Goal: Task Accomplishment & Management: Manage account settings

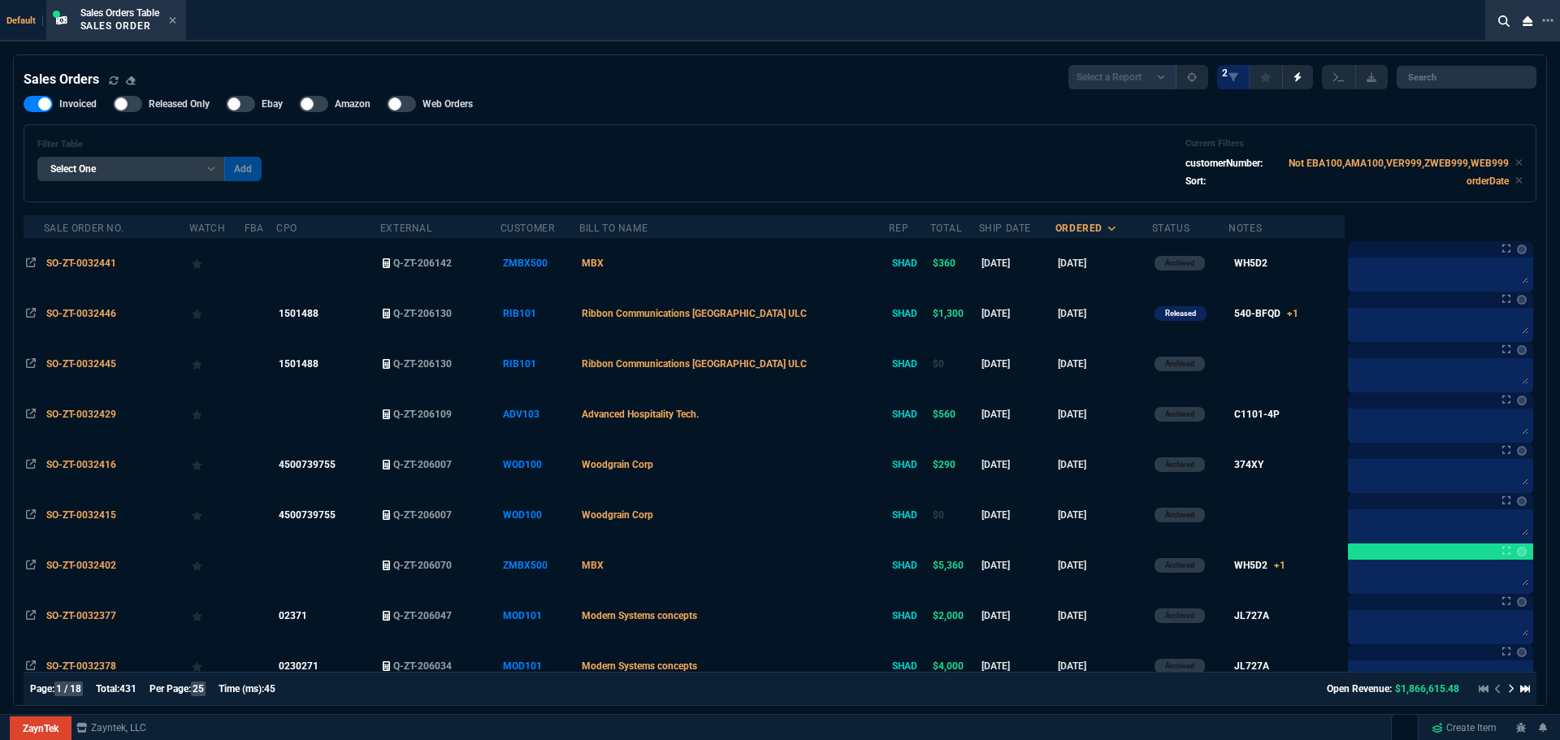
select select "4: SHAD"
select select
click at [1548, 19] on icon at bounding box center [1547, 20] width 11 height 13
click at [1441, 28] on li "Open New Tab" at bounding box center [1463, 33] width 161 height 20
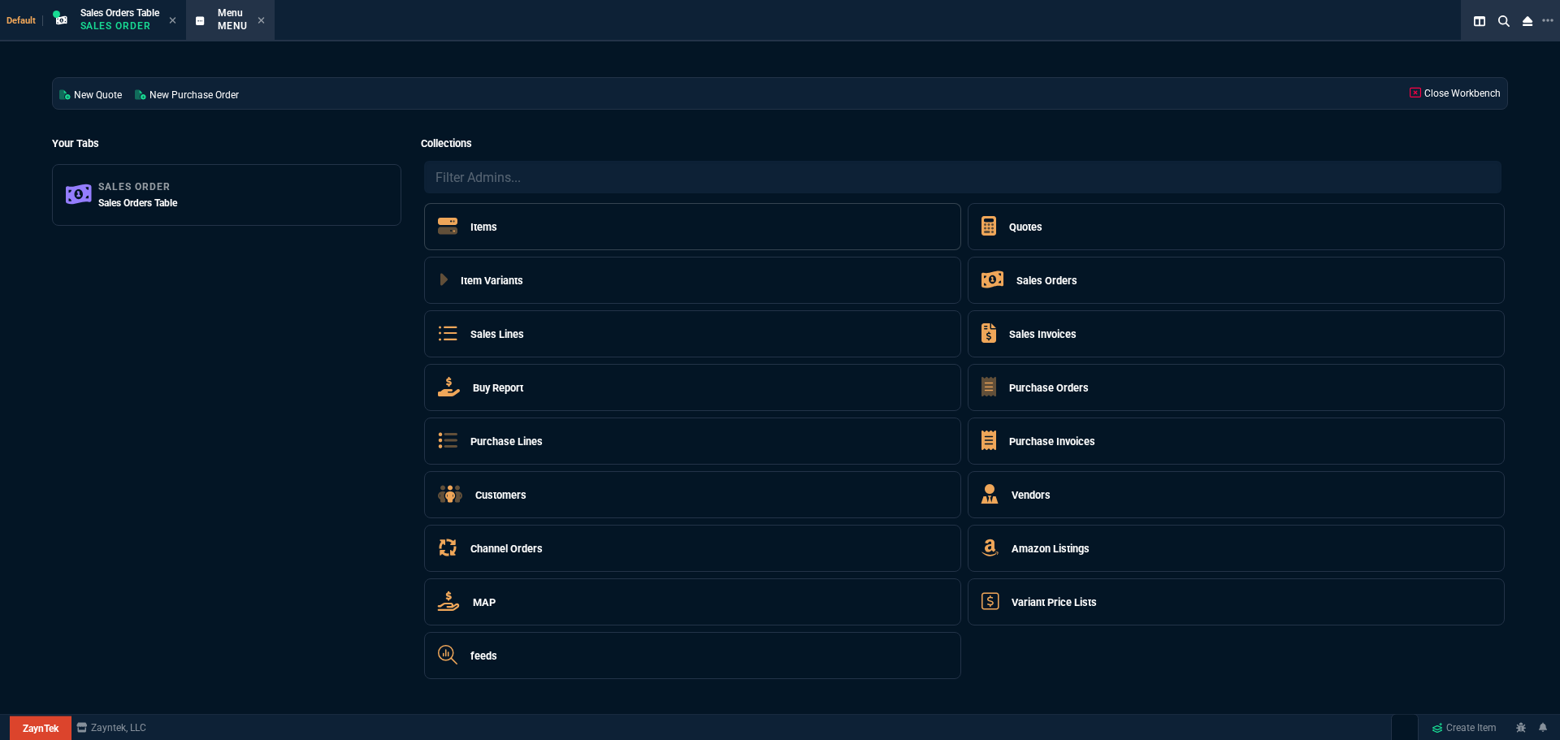
click at [483, 228] on h5 "Items" at bounding box center [483, 226] width 27 height 15
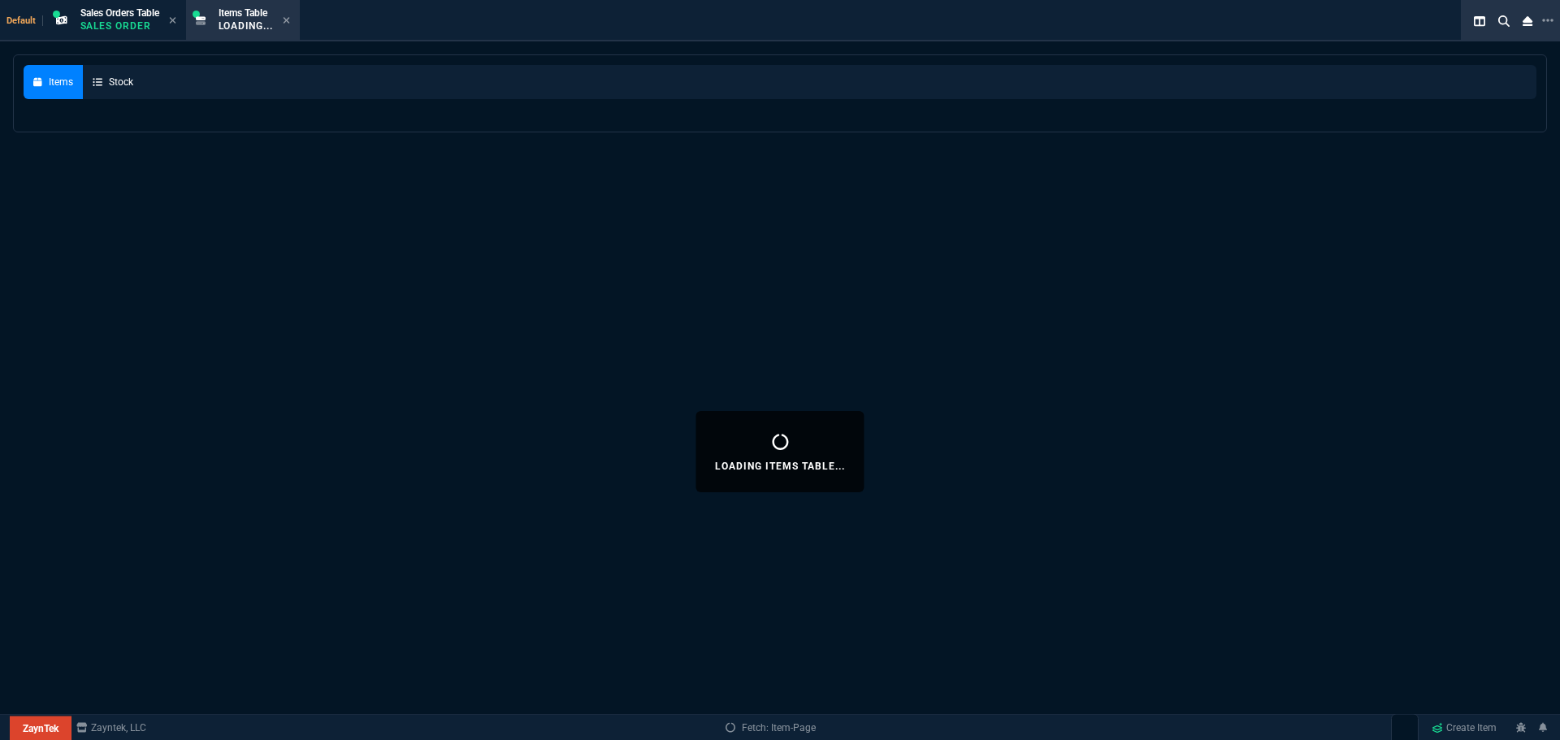
select select
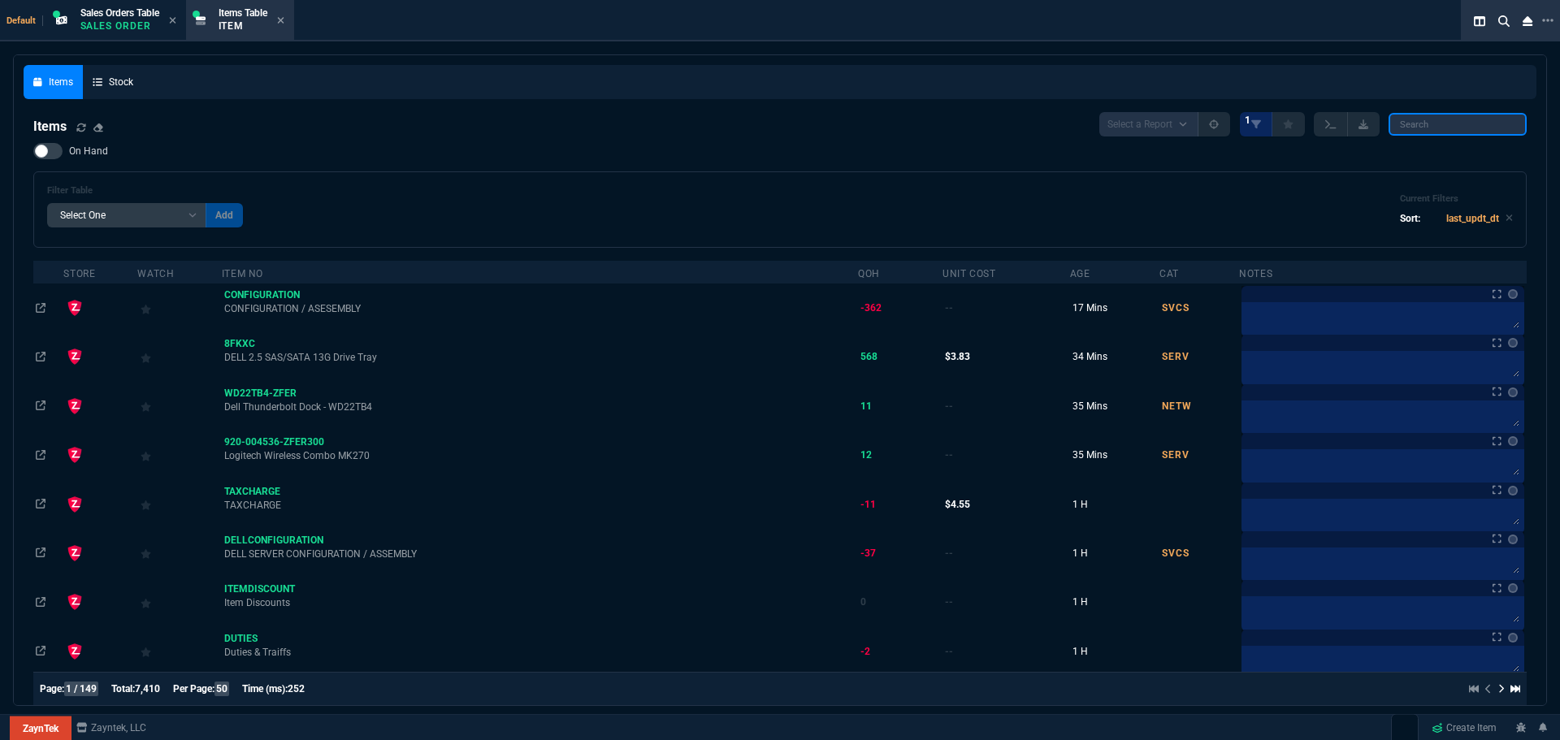
click at [1437, 125] on input "search" at bounding box center [1458, 124] width 138 height 23
paste input "P00928-B21"
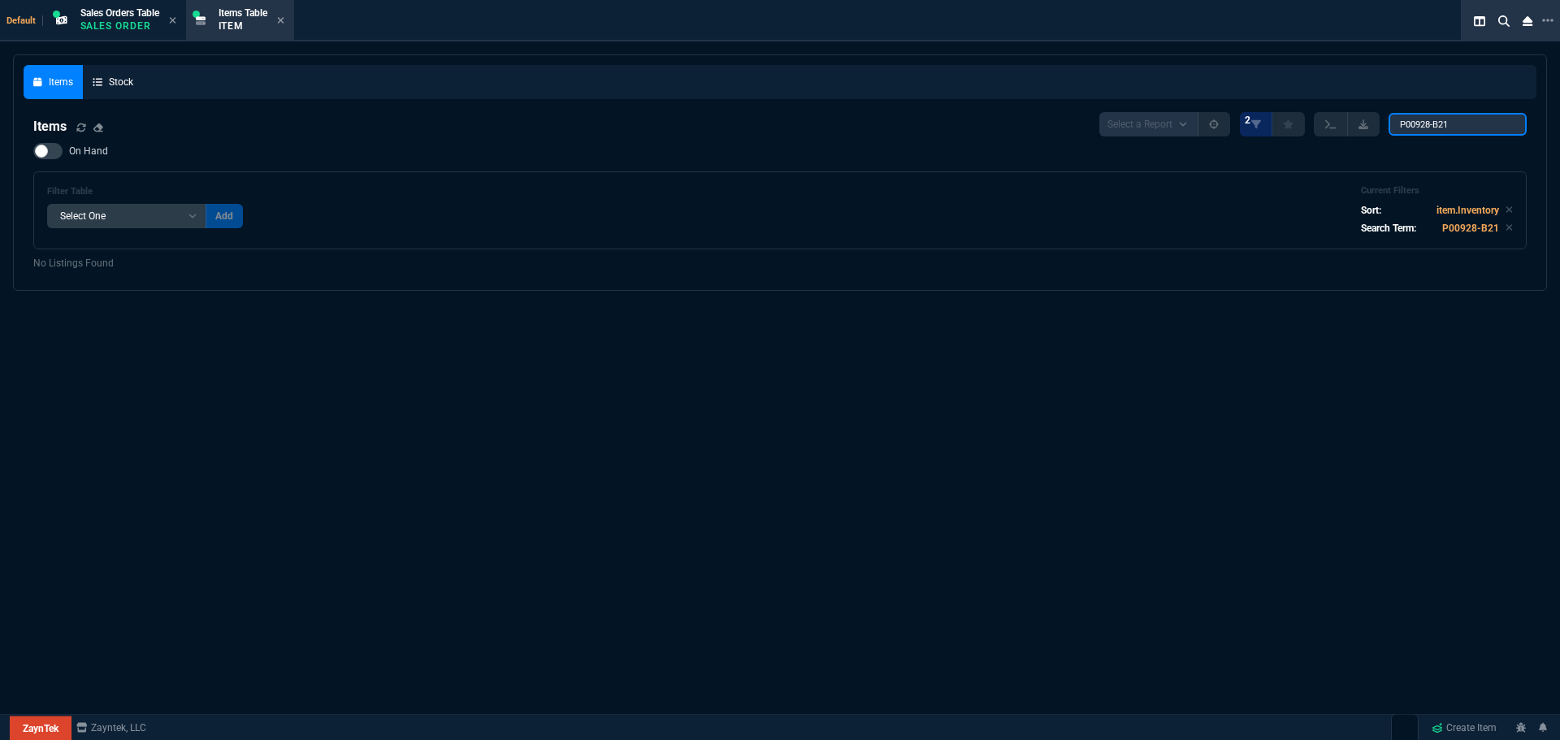
type input "P00928-B21"
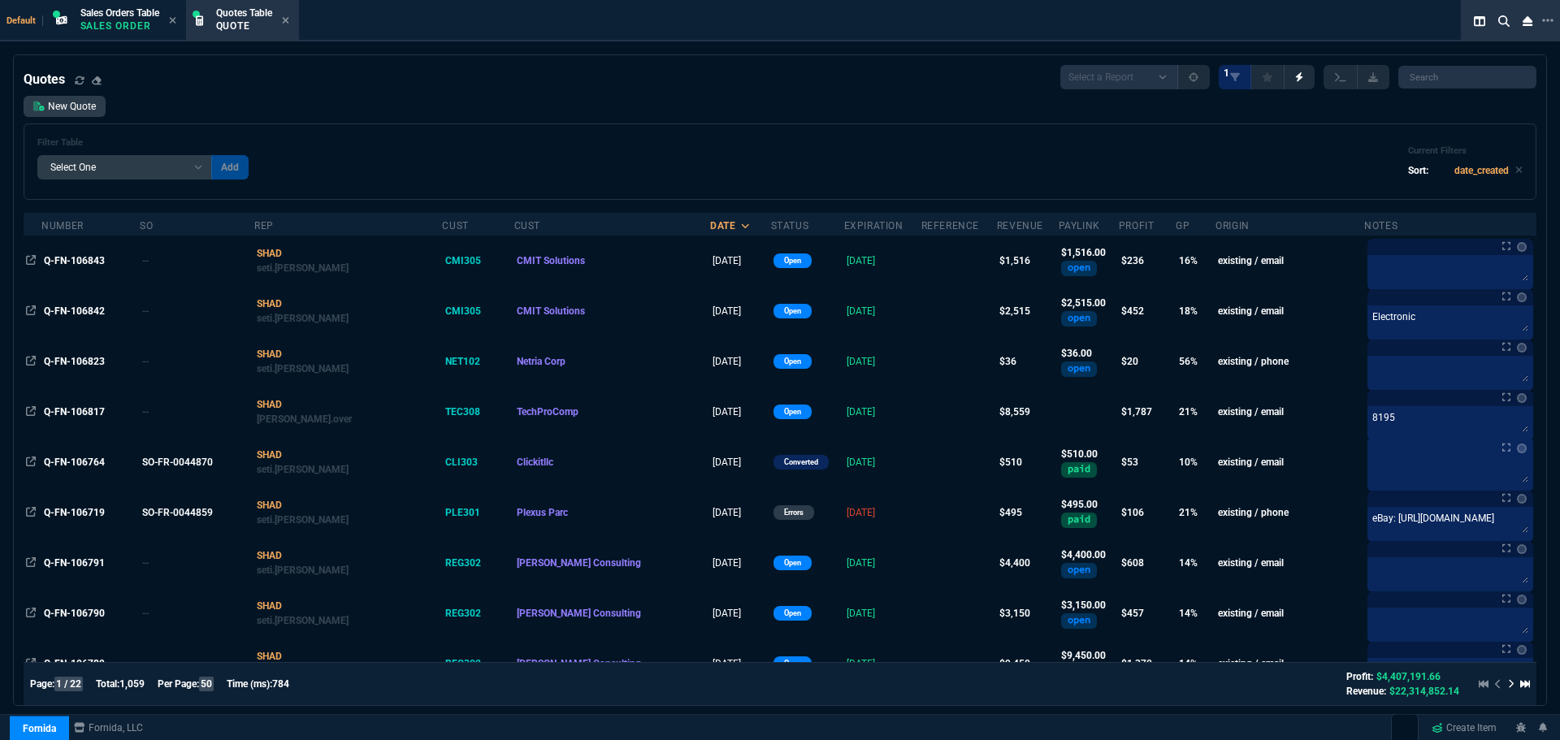
select select "4: SHAD"
select select
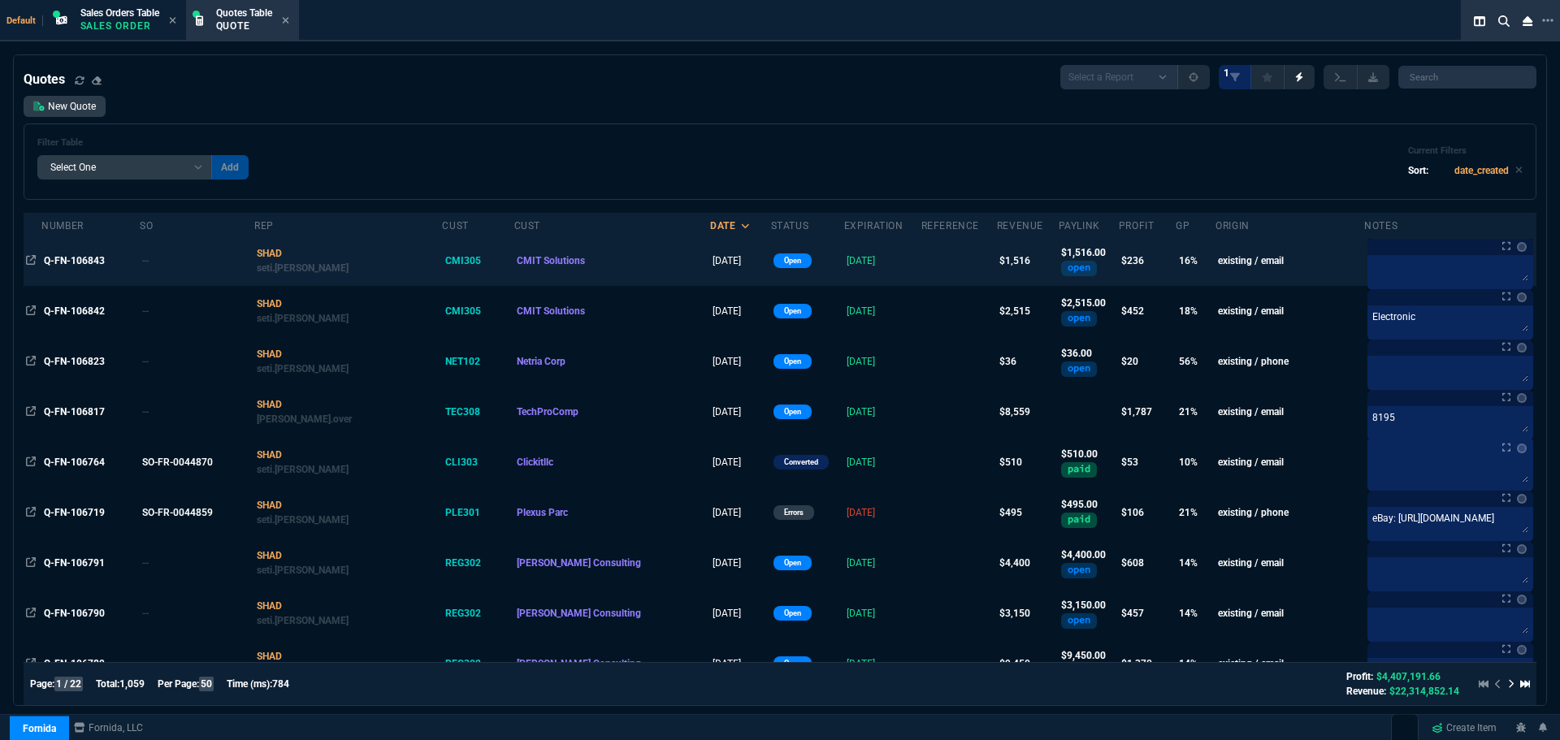
scroll to position [813, 0]
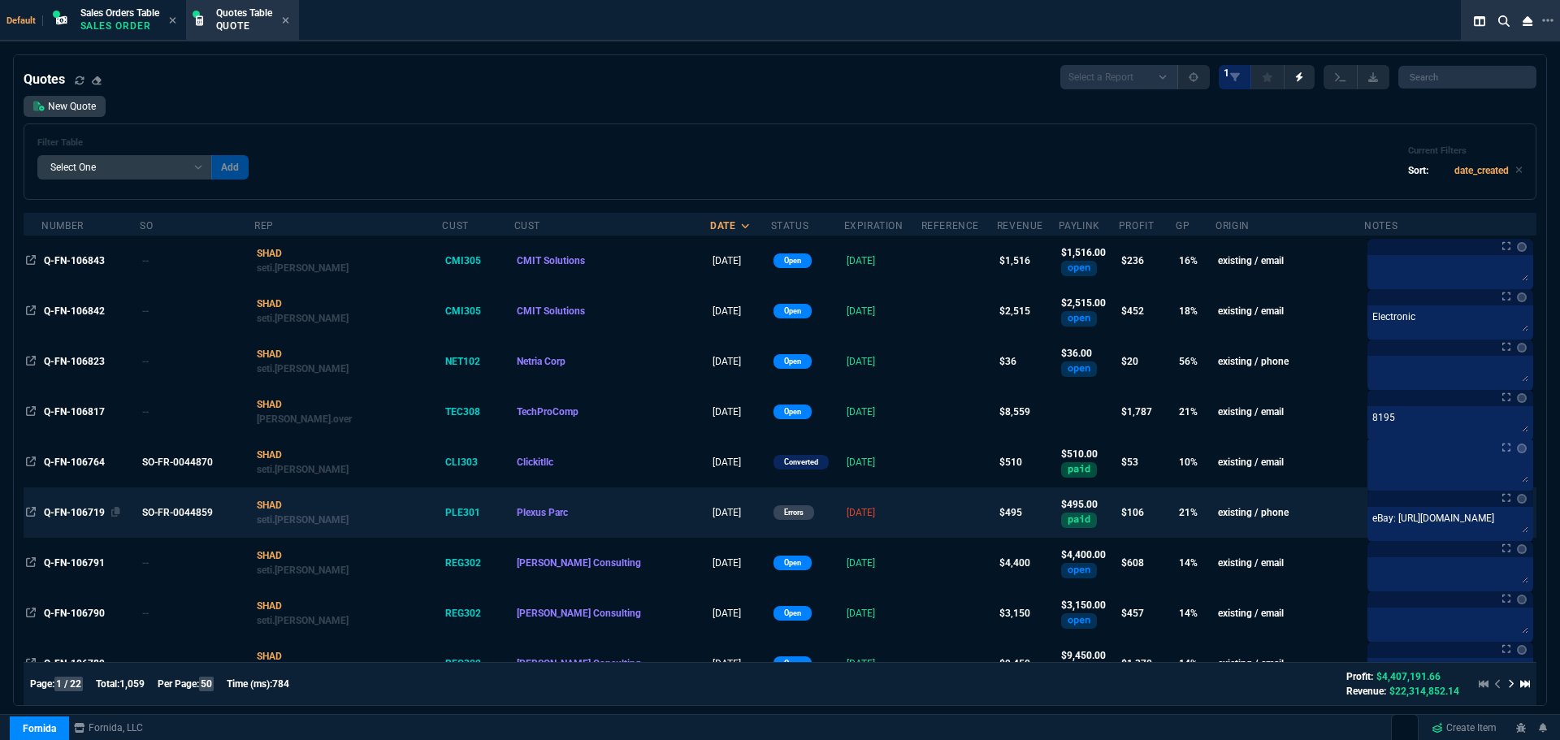
click at [60, 509] on span "Q-FN-106719" at bounding box center [74, 512] width 61 height 11
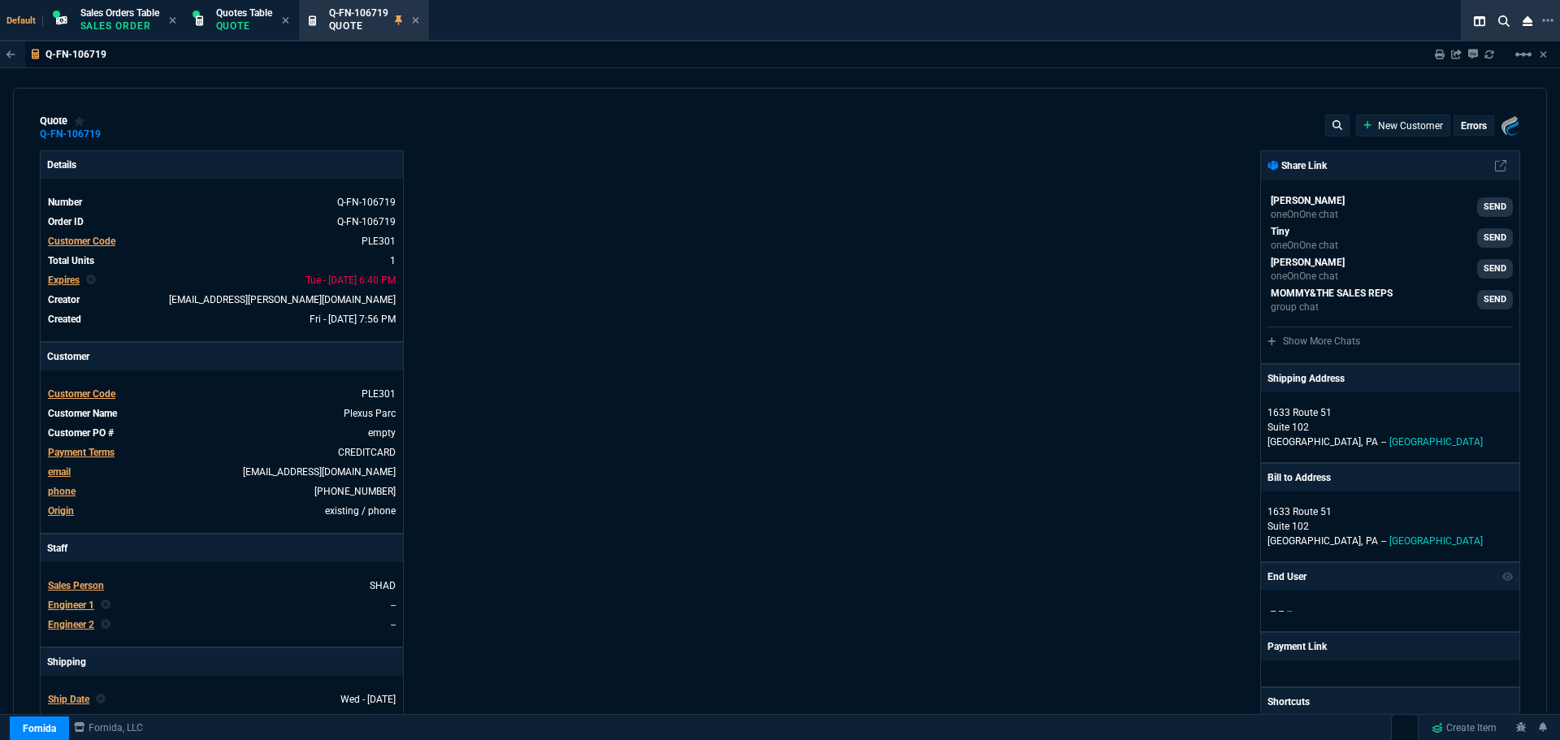
type input "25"
type input "126"
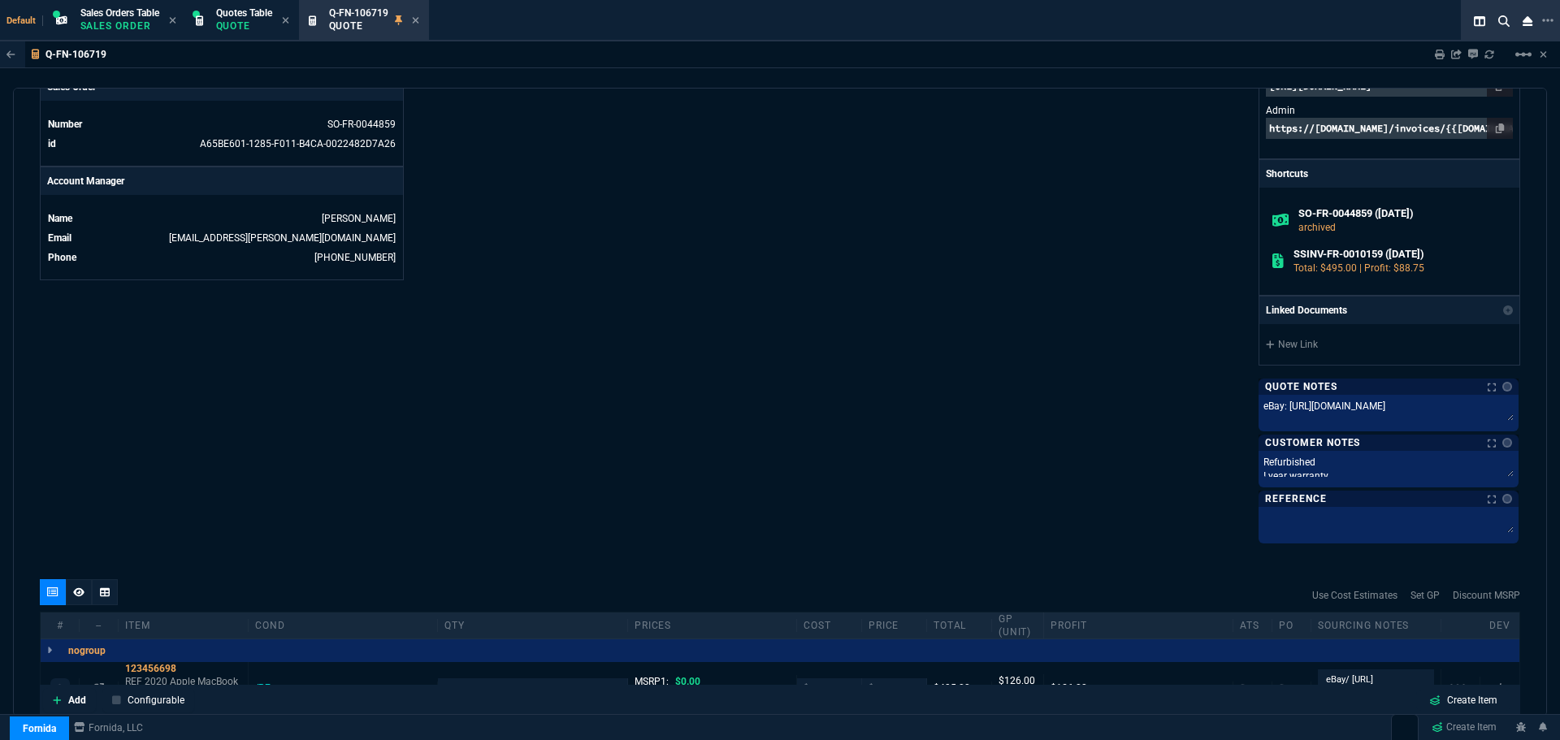
scroll to position [894, 0]
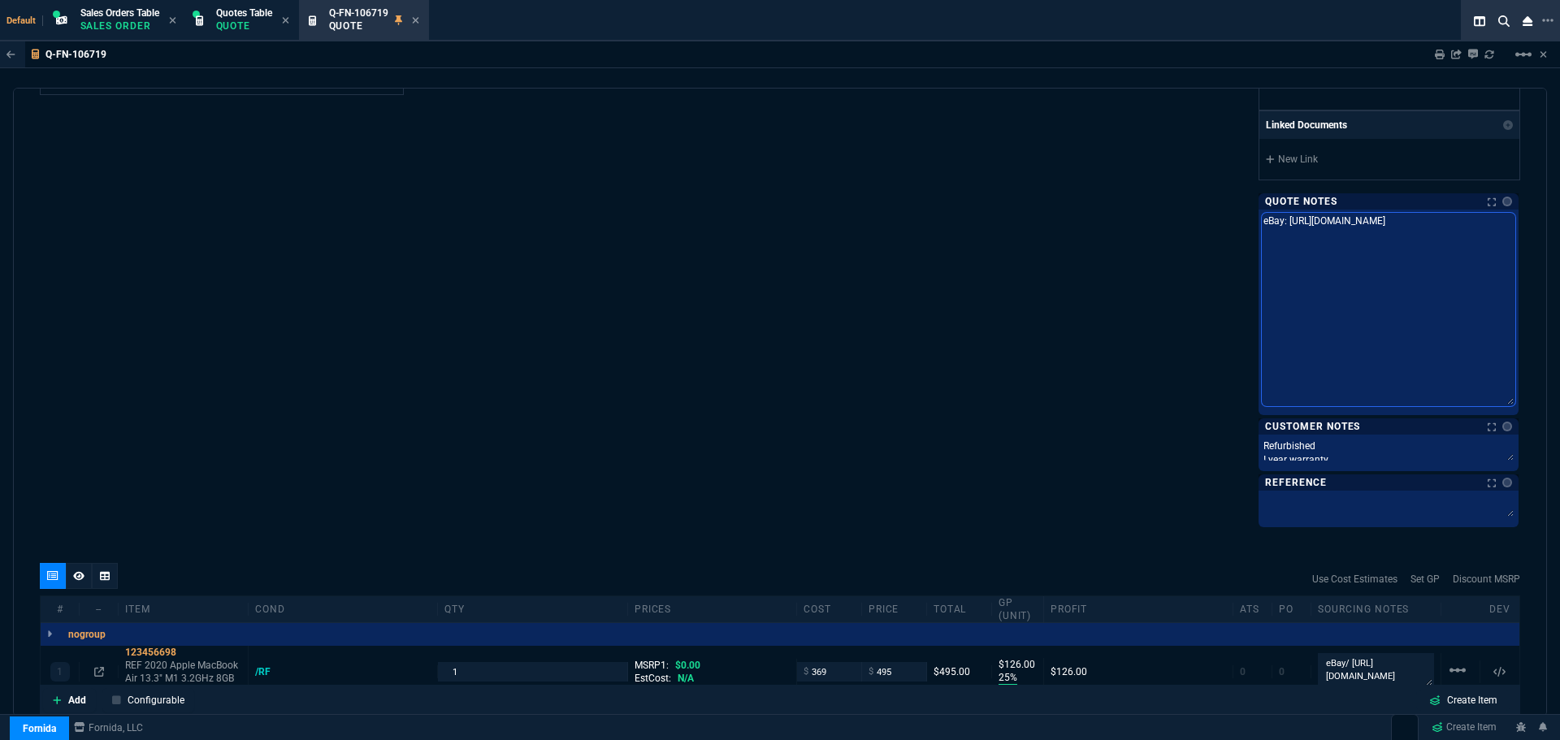
click at [1262, 219] on textarea "eBay: [URL][DOMAIN_NAME]" at bounding box center [1389, 309] width 254 height 193
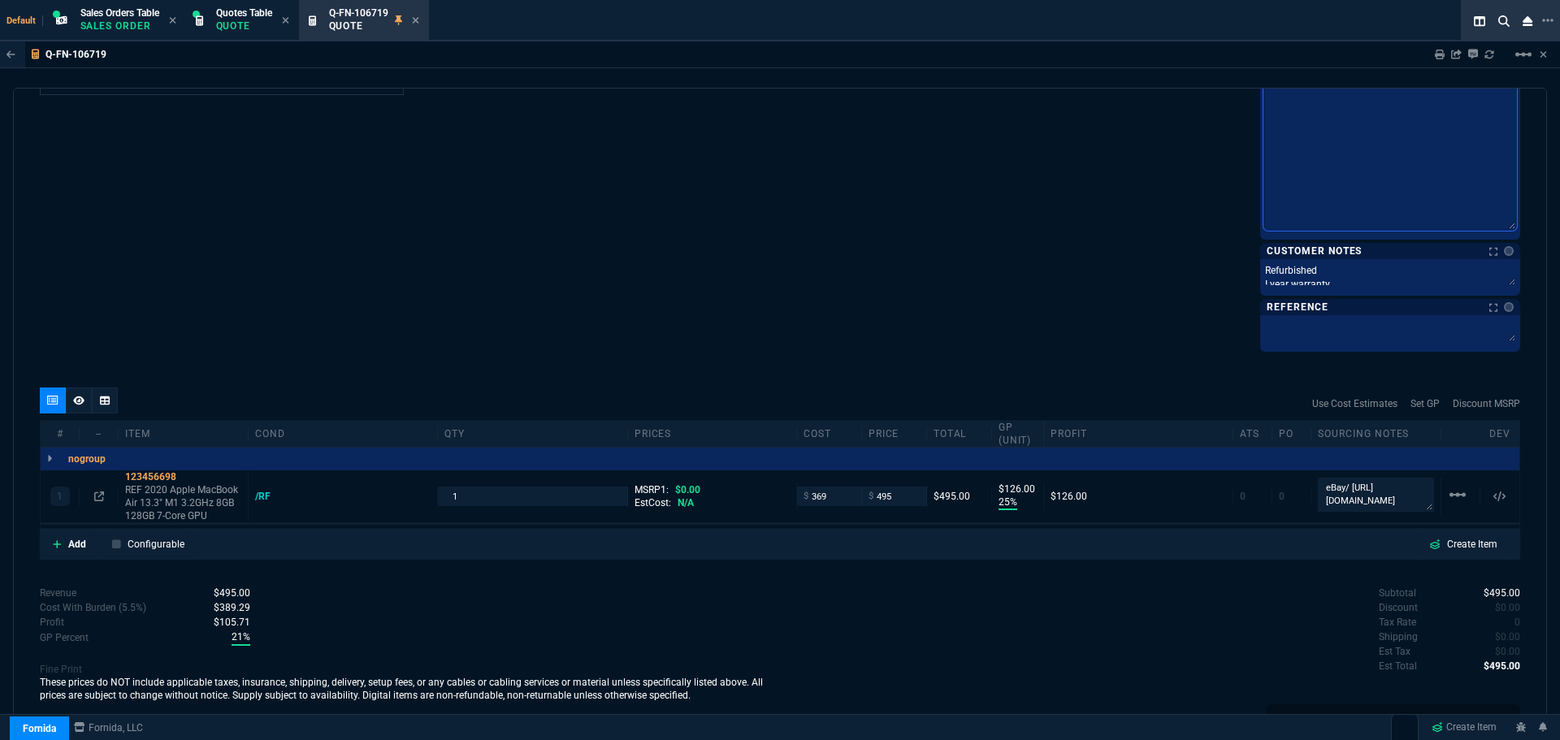
drag, startPoint x: 1254, startPoint y: 219, endPoint x: 1489, endPoint y: 298, distance: 248.7
click at [1519, 346] on div "quote Q-FN-106719 Plexus Parc errors Fornida, LLC [STREET_ADDRESS] Details Numb…" at bounding box center [780, 402] width 1534 height 629
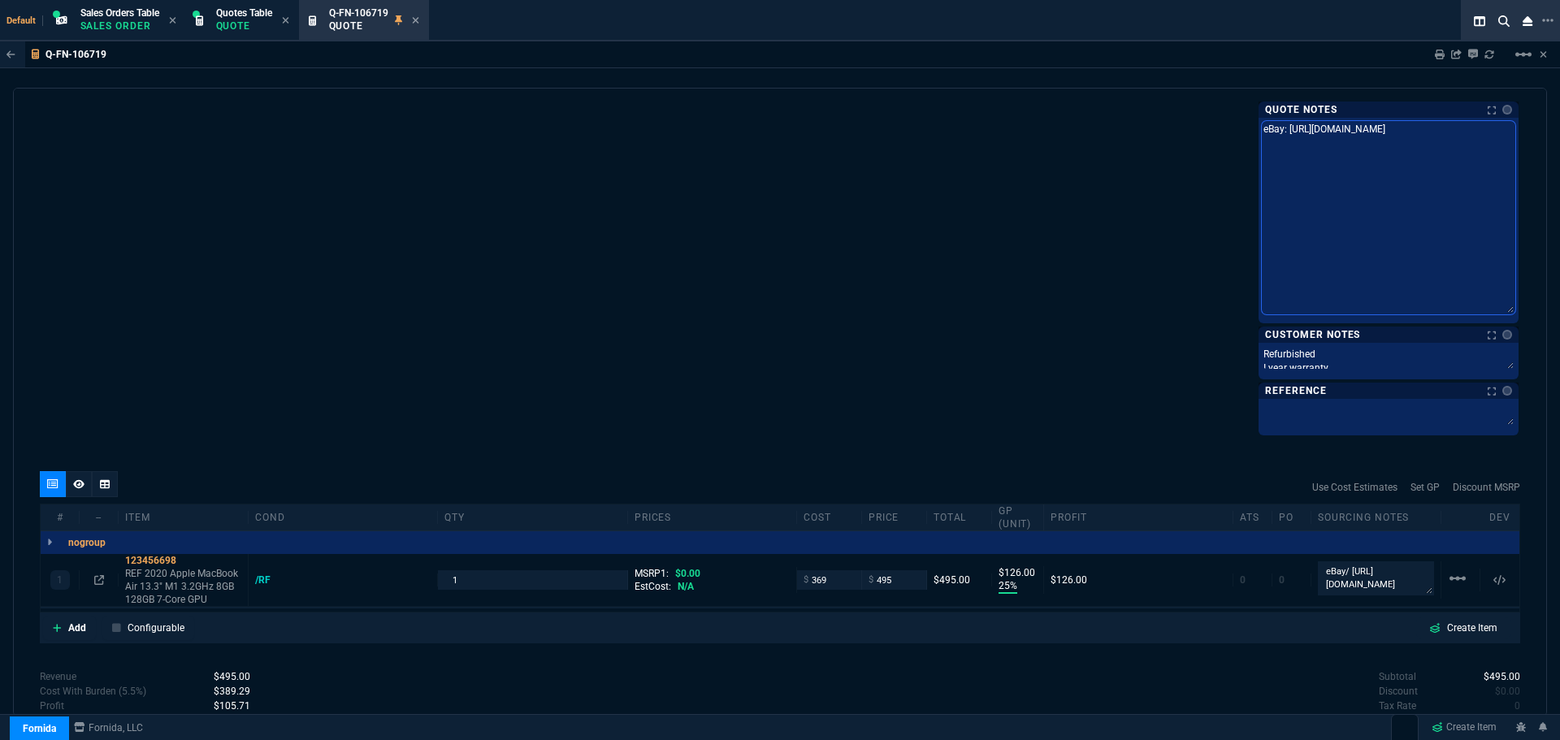
scroll to position [1149, 0]
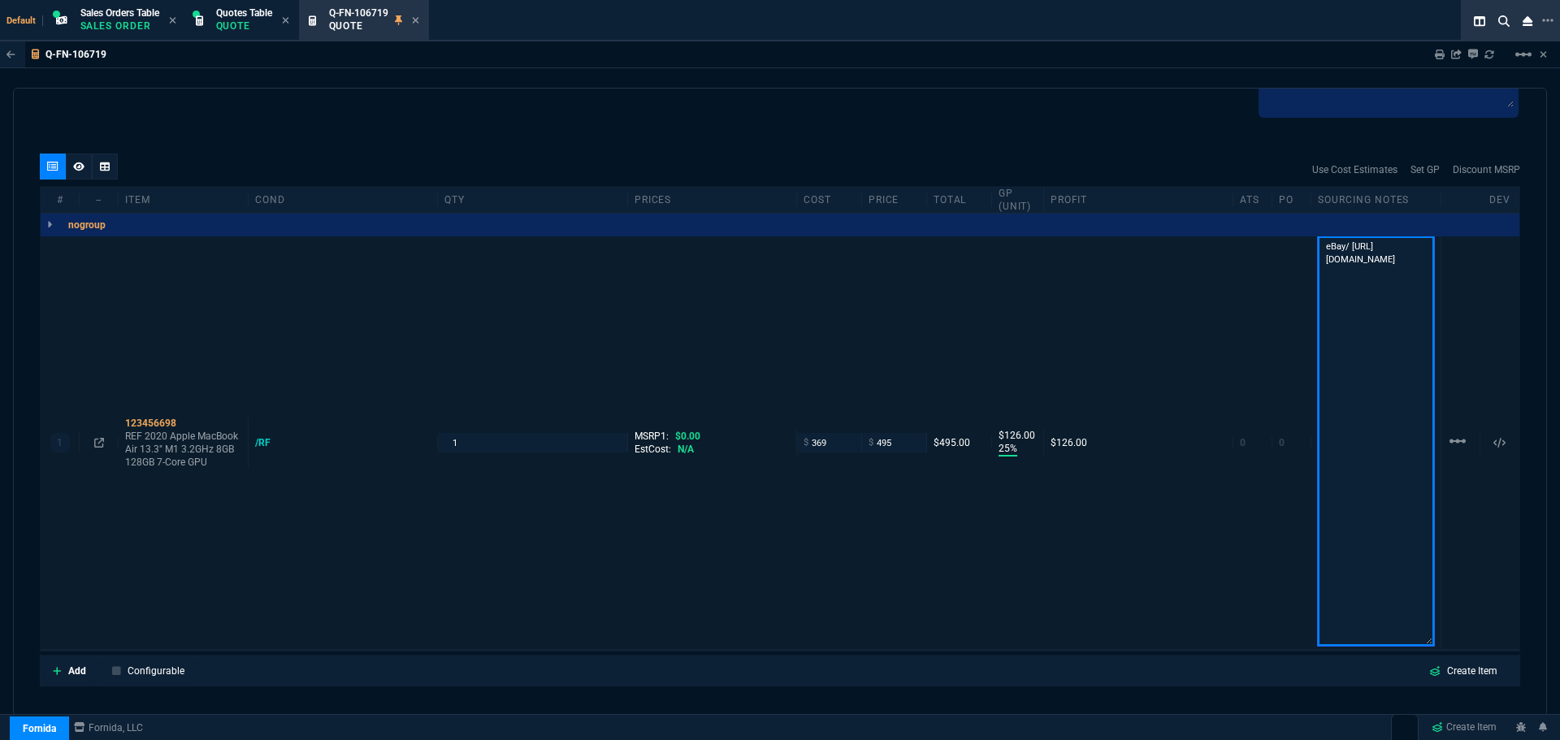
drag, startPoint x: 1320, startPoint y: 423, endPoint x: 1367, endPoint y: 435, distance: 48.5
click at [1367, 435] on textarea "eBay/ [URL][DOMAIN_NAME]" at bounding box center [1376, 441] width 116 height 410
click at [1340, 286] on textarea "eBay/ [URL][DOMAIN_NAME]" at bounding box center [1376, 441] width 116 height 410
drag, startPoint x: 1318, startPoint y: 244, endPoint x: 1411, endPoint y: 653, distance: 420.0
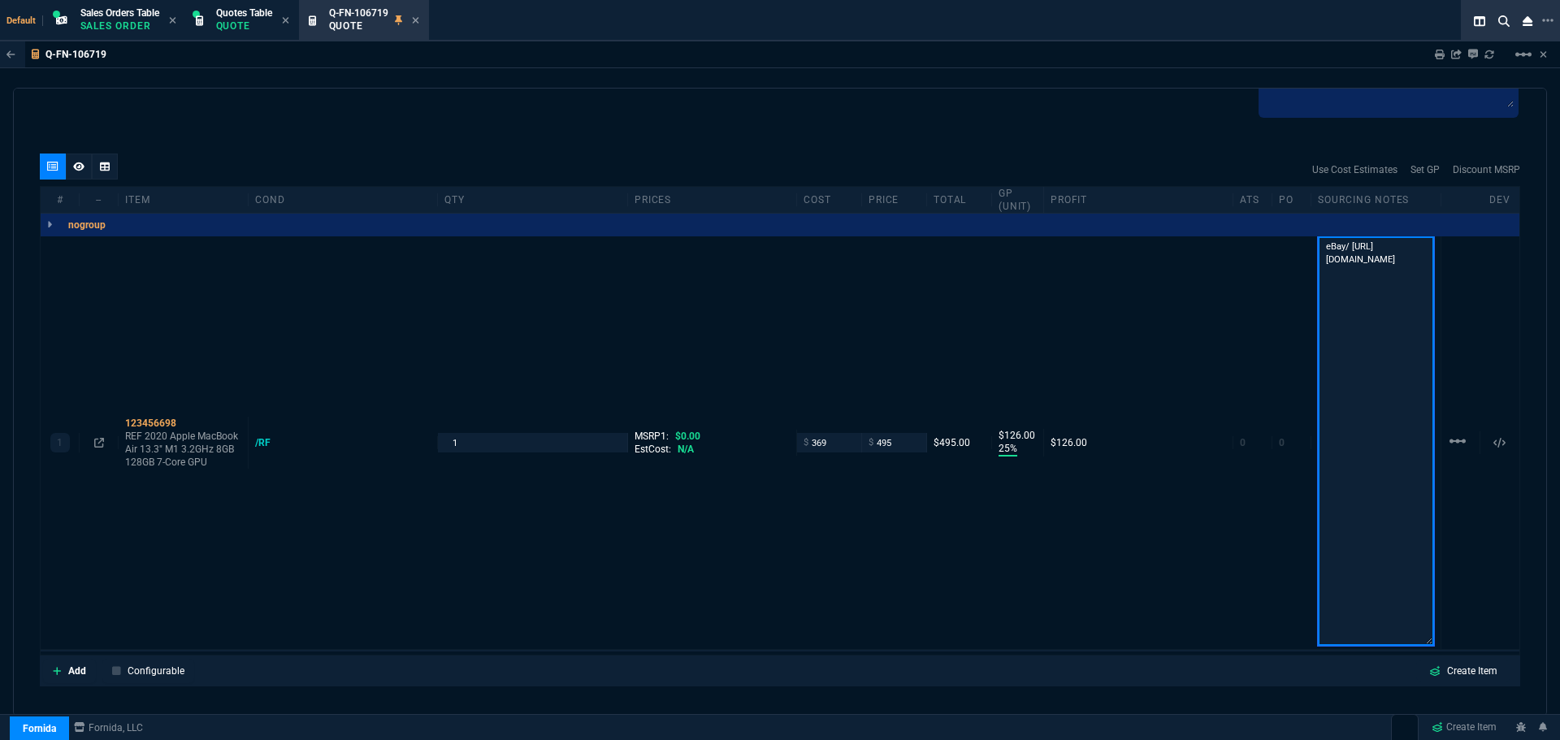
click at [1411, 653] on div "# -- Item cond qty prices cost price Total GP (unit) Profit ATS PO Sourcing Not…" at bounding box center [780, 421] width 1480 height 470
drag, startPoint x: 1319, startPoint y: 264, endPoint x: 1346, endPoint y: 638, distance: 374.7
click at [1346, 638] on textarea "eBay/ [URL][DOMAIN_NAME]" at bounding box center [1376, 441] width 116 height 410
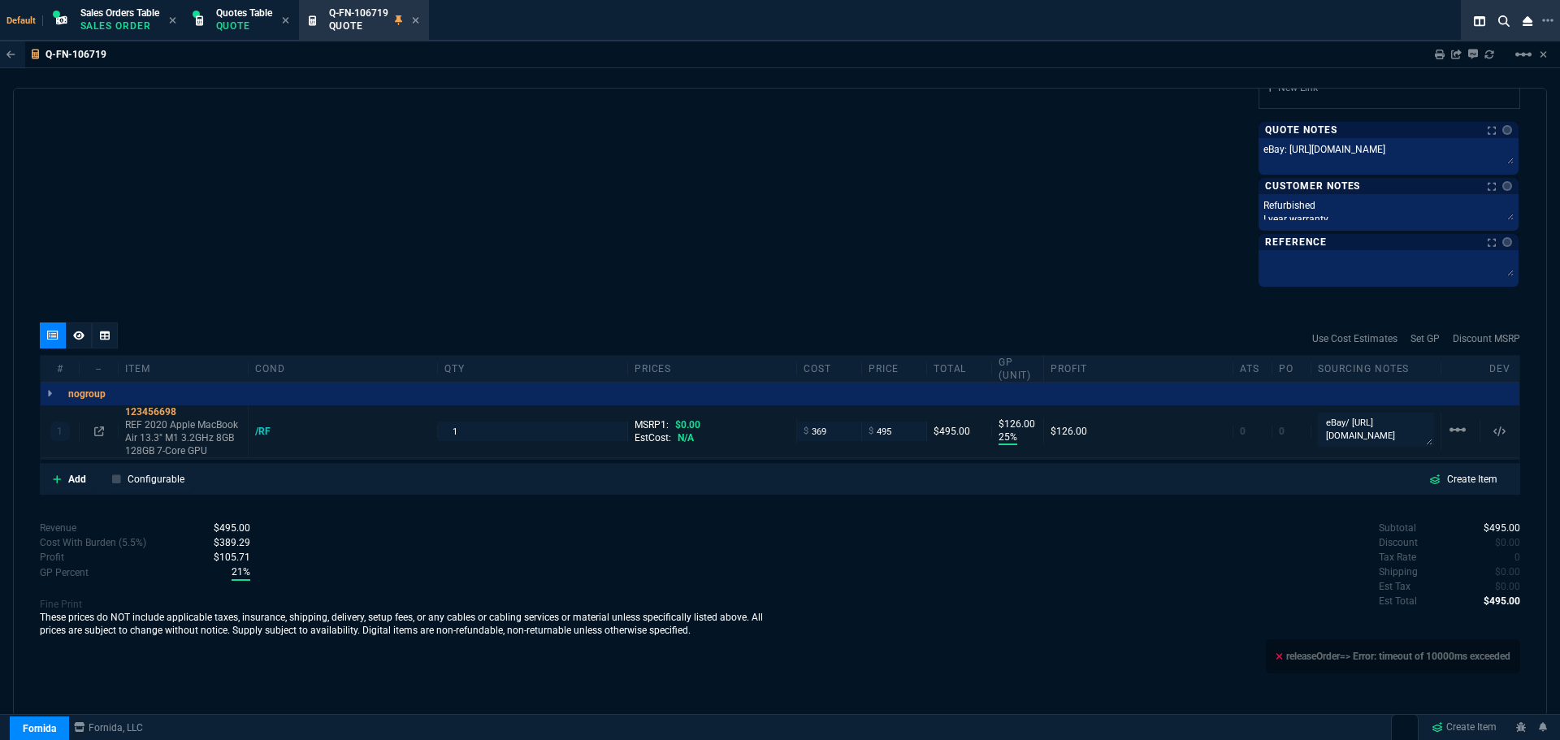
scroll to position [980, 0]
click at [514, 524] on div "quote Q-FN-106719 Plexus Parc errors Fornida, LLC [STREET_ADDRESS] Details Numb…" at bounding box center [780, 402] width 1534 height 629
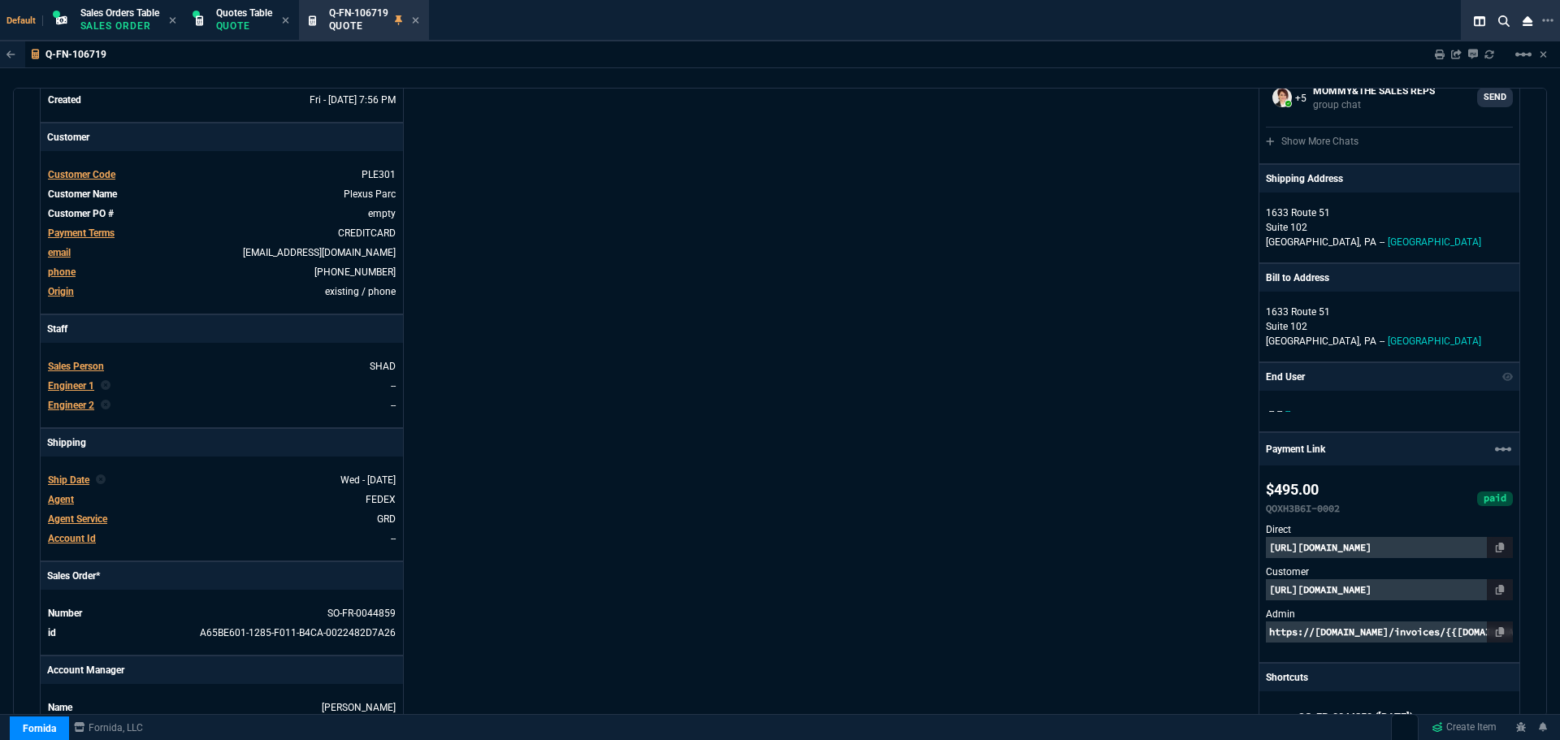
scroll to position [0, 0]
